Goal: Task Accomplishment & Management: Use online tool/utility

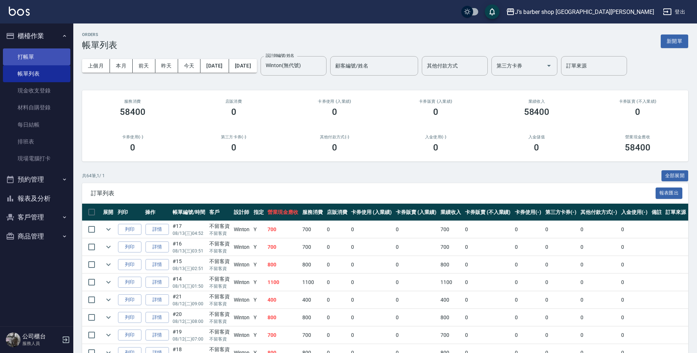
click at [33, 60] on link "打帳單" at bounding box center [36, 56] width 67 height 17
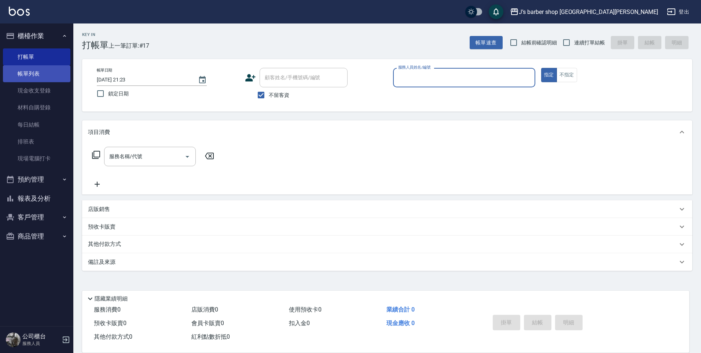
click at [49, 81] on link "帳單列表" at bounding box center [36, 73] width 67 height 17
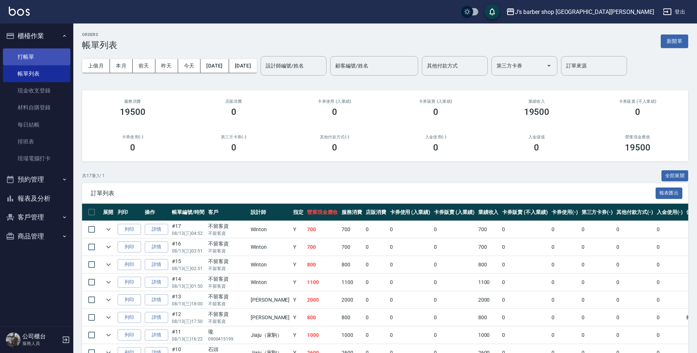
click at [41, 54] on link "打帳單" at bounding box center [36, 56] width 67 height 17
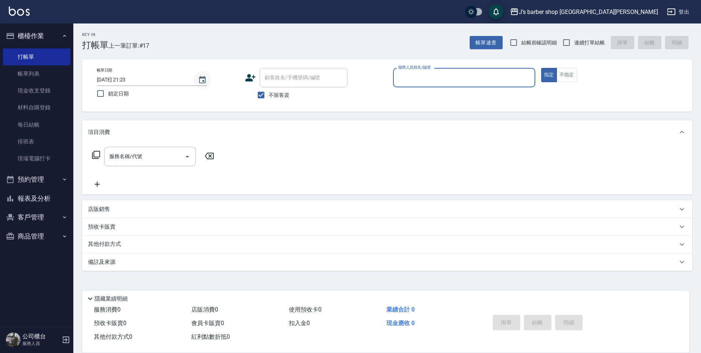
click at [201, 79] on icon "Choose date, selected date is 2025-08-13" at bounding box center [202, 80] width 9 height 9
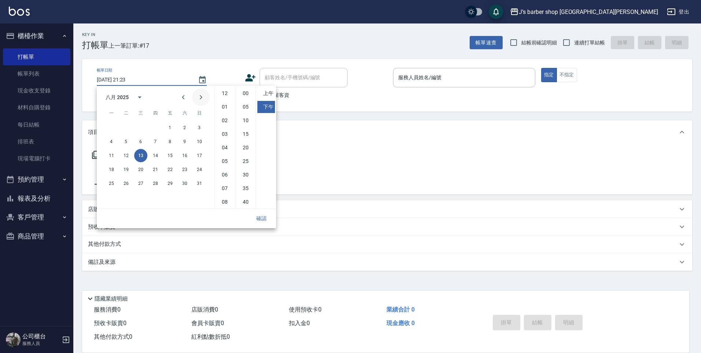
scroll to position [41, 0]
click at [223, 151] on li "07" at bounding box center [225, 147] width 18 height 12
click at [223, 160] on li "08" at bounding box center [225, 161] width 18 height 12
click at [243, 93] on li "00" at bounding box center [246, 93] width 18 height 12
type input "[DATE] 20:00"
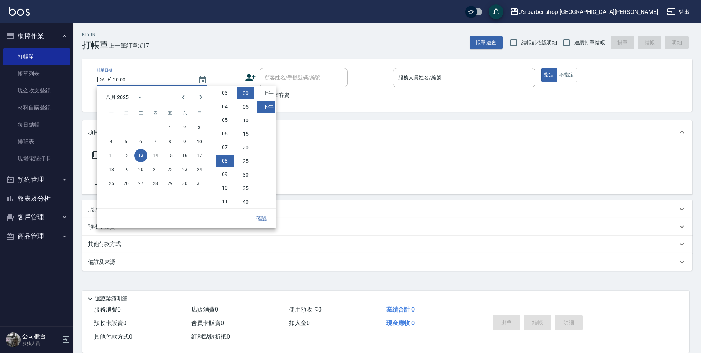
click at [258, 219] on button "確認" at bounding box center [261, 219] width 23 height 14
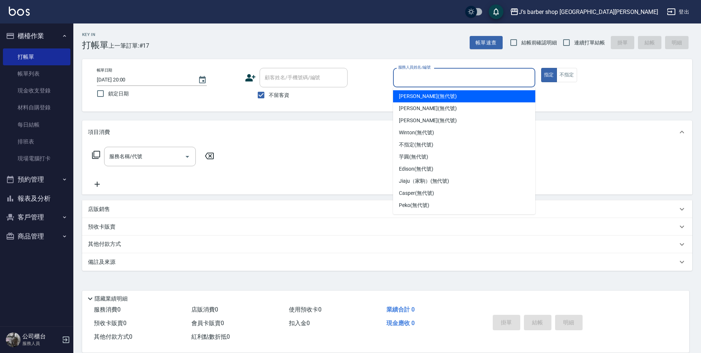
click at [414, 84] on input "服務人員姓名/編號" at bounding box center [464, 77] width 136 height 13
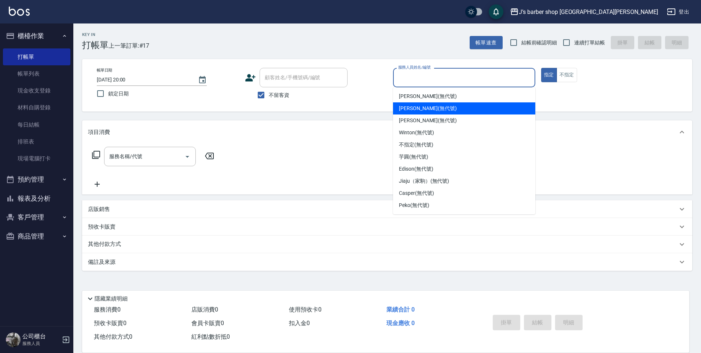
click at [410, 121] on span "[PERSON_NAME] (無代號)" at bounding box center [428, 121] width 58 height 8
type input "[PERSON_NAME](無代號)"
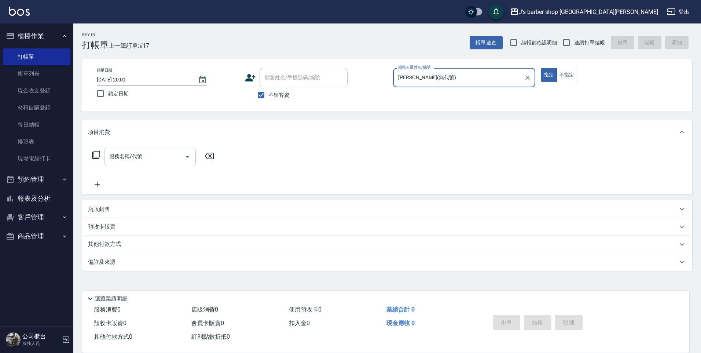
click at [159, 155] on input "服務名稱/代號" at bounding box center [144, 156] width 74 height 13
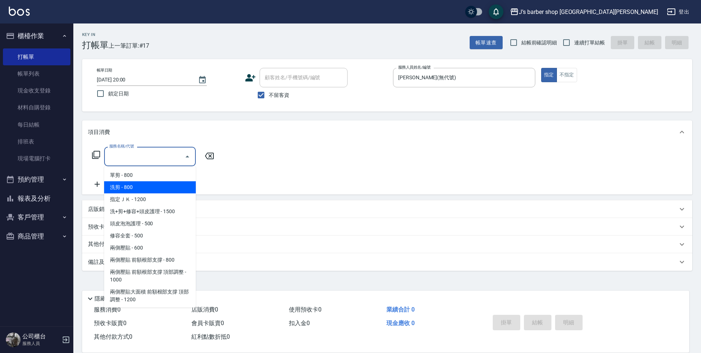
click at [141, 191] on span "洗剪 - 800" at bounding box center [150, 187] width 92 height 12
type input "洗剪(101)"
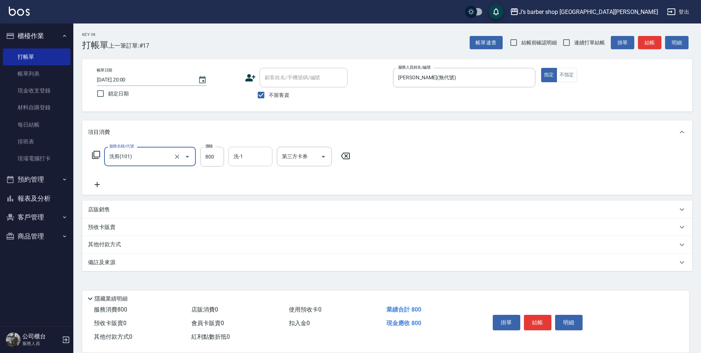
click at [244, 160] on input "洗-1" at bounding box center [250, 156] width 37 height 13
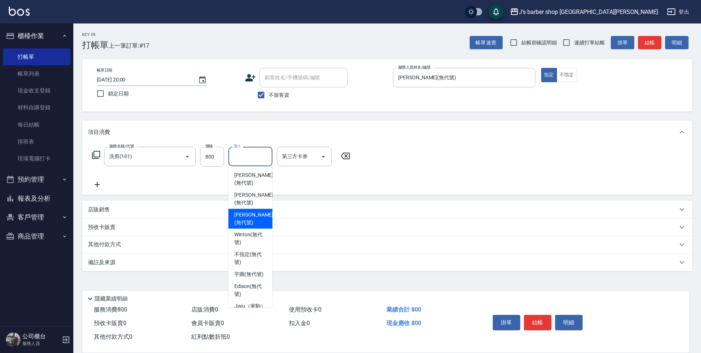
click at [241, 211] on span "[PERSON_NAME] (無代號)" at bounding box center [253, 218] width 39 height 15
type input "[PERSON_NAME](無代號)"
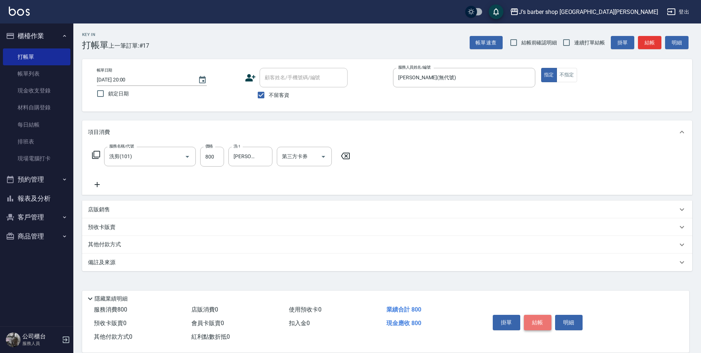
click at [544, 317] on button "結帳" at bounding box center [537, 322] width 27 height 15
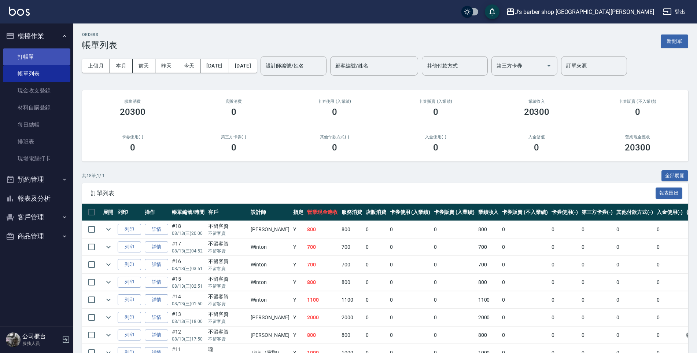
click at [43, 51] on link "打帳單" at bounding box center [36, 56] width 67 height 17
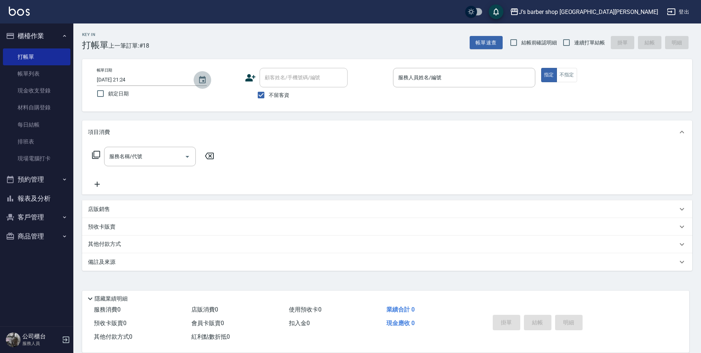
click at [206, 80] on icon "Choose date, selected date is 2025-08-13" at bounding box center [202, 80] width 9 height 9
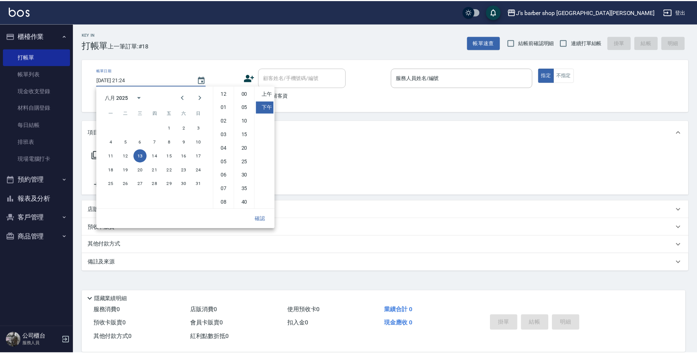
scroll to position [41, 0]
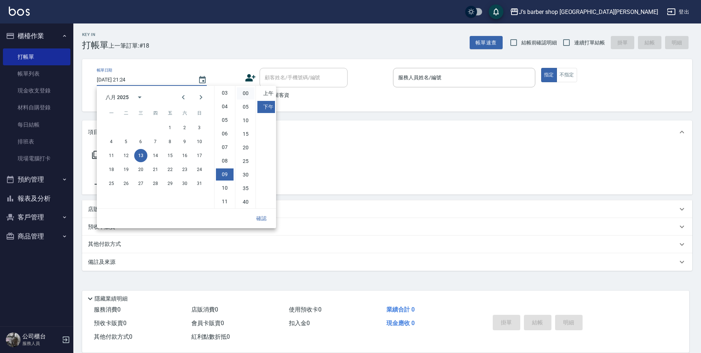
click at [239, 94] on li "00" at bounding box center [246, 93] width 18 height 12
type input "[DATE] 21:00"
click at [258, 222] on button "確認" at bounding box center [261, 219] width 23 height 14
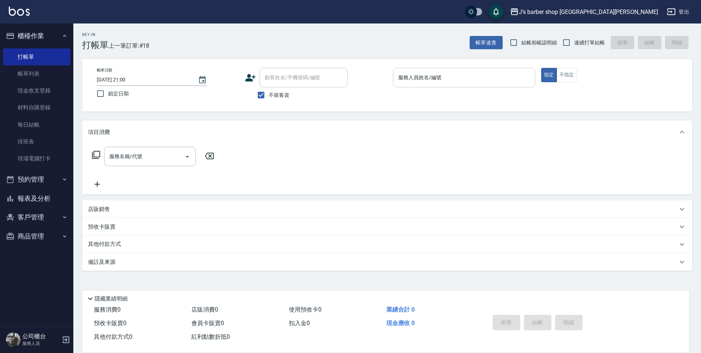
click at [400, 72] on div "服務人員姓名/編號 服務人員姓名/編號" at bounding box center [464, 77] width 142 height 19
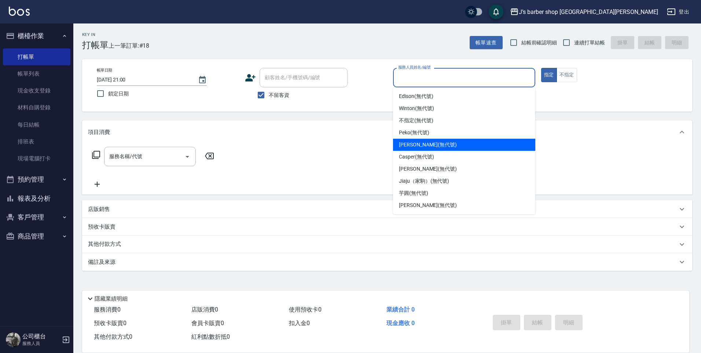
drag, startPoint x: 410, startPoint y: 144, endPoint x: 238, endPoint y: 167, distance: 174.2
click at [410, 146] on span "[PERSON_NAME] (無代號)" at bounding box center [428, 145] width 58 height 8
type input "[PERSON_NAME](無代號)"
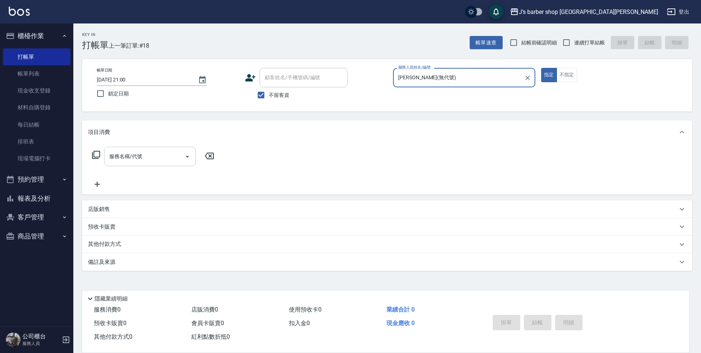
click at [128, 162] on input "服務名稱/代號" at bounding box center [144, 156] width 74 height 13
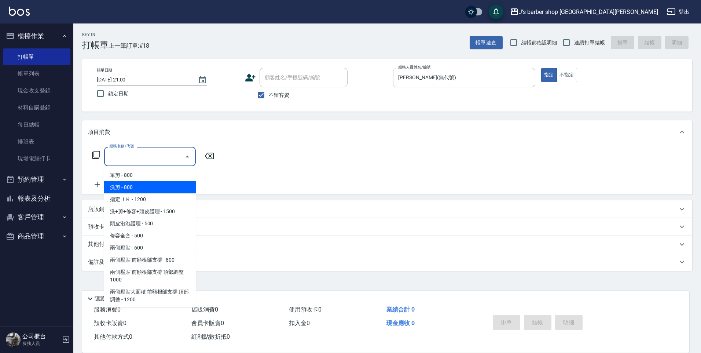
click at [131, 184] on span "洗剪 - 800" at bounding box center [150, 187] width 92 height 12
type input "洗剪(101)"
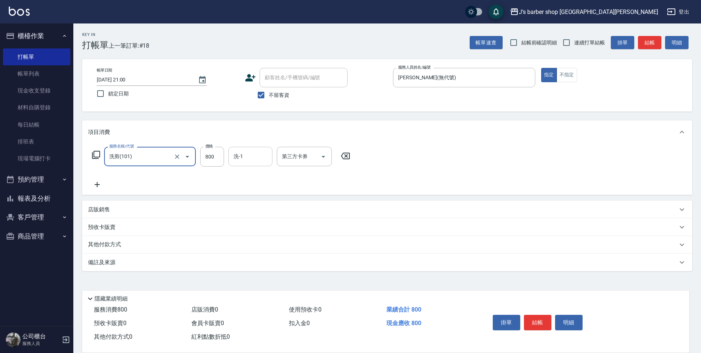
click at [258, 158] on input "洗-1" at bounding box center [250, 156] width 37 height 13
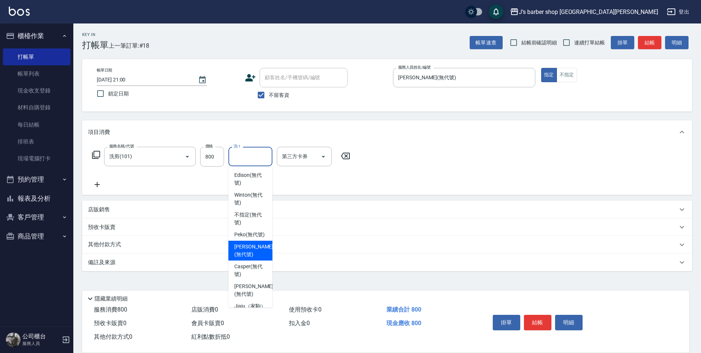
click at [246, 256] on span "[PERSON_NAME] (無代號)" at bounding box center [253, 250] width 39 height 15
type input "[PERSON_NAME](無代號)"
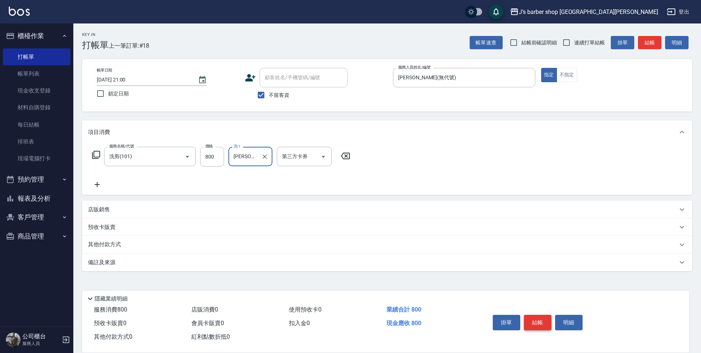
click at [537, 318] on button "結帳" at bounding box center [537, 322] width 27 height 15
